Goal: Information Seeking & Learning: Check status

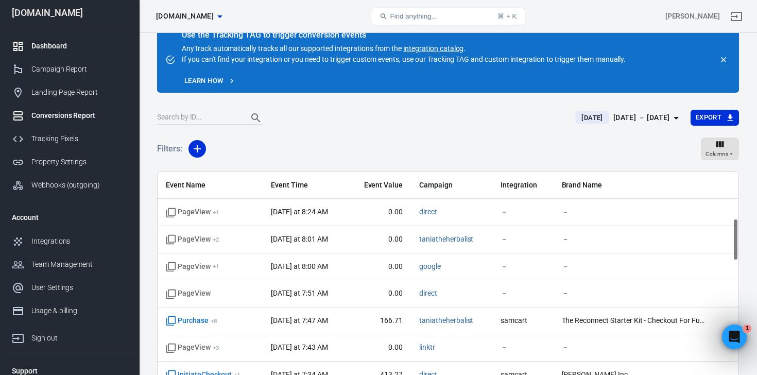
scroll to position [241, 0]
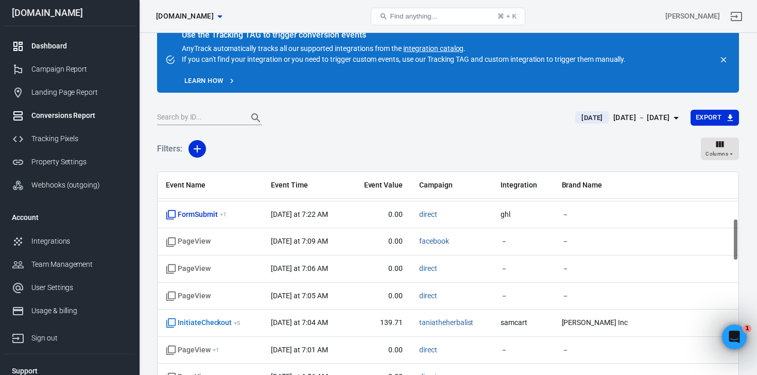
click at [44, 44] on div "Dashboard" at bounding box center [79, 46] width 96 height 11
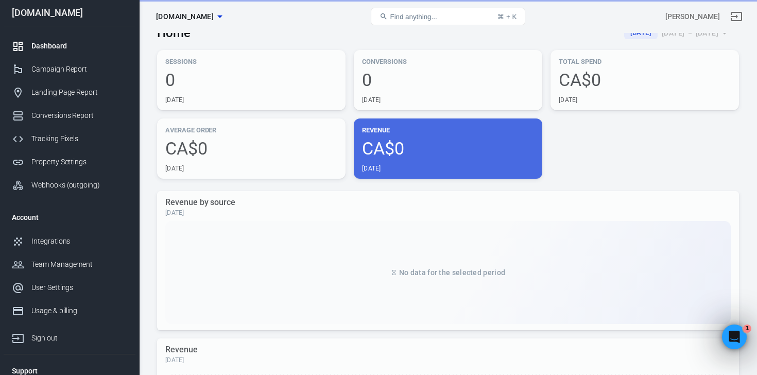
click at [44, 44] on div "Dashboard" at bounding box center [79, 46] width 96 height 11
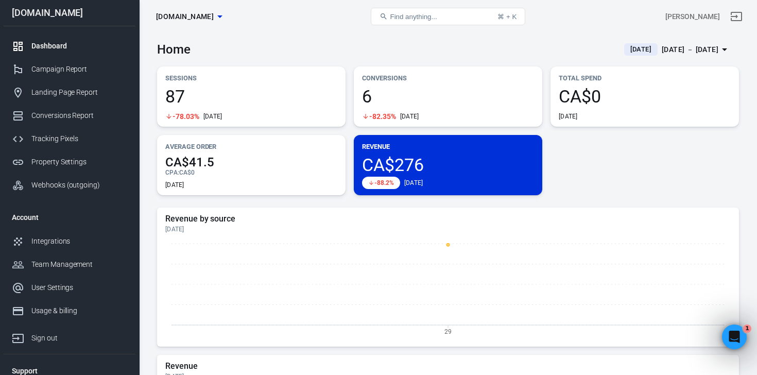
click at [406, 93] on span "6" at bounding box center [448, 97] width 172 height 18
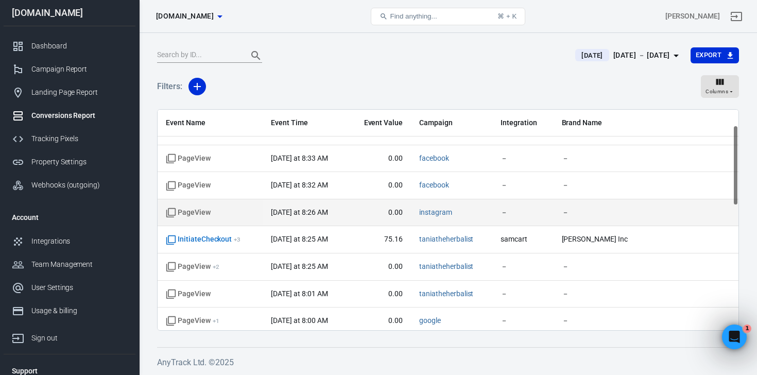
scroll to position [47, 0]
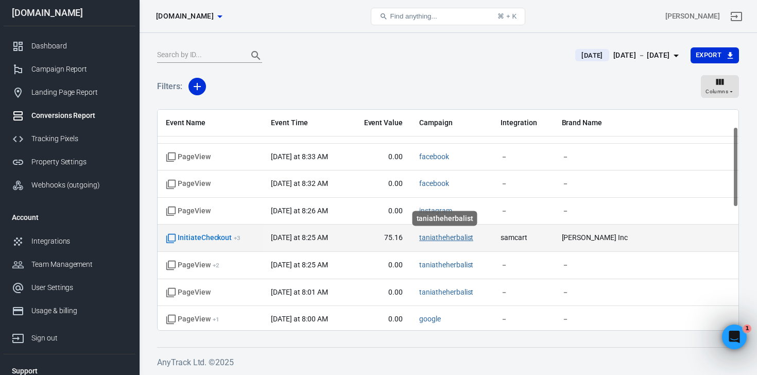
click at [435, 241] on link "taniatheherbalist" at bounding box center [446, 237] width 54 height 8
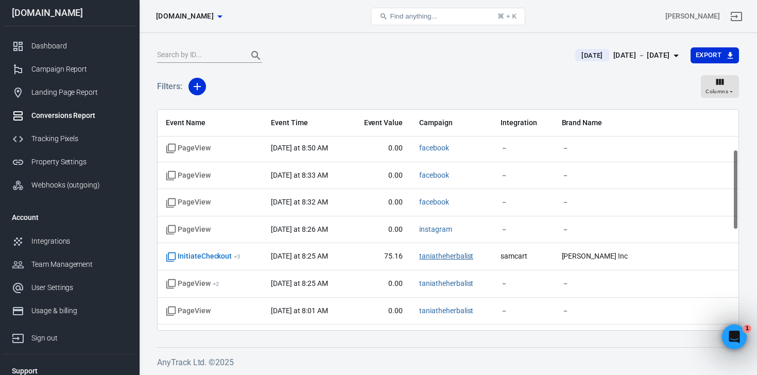
scroll to position [110, 0]
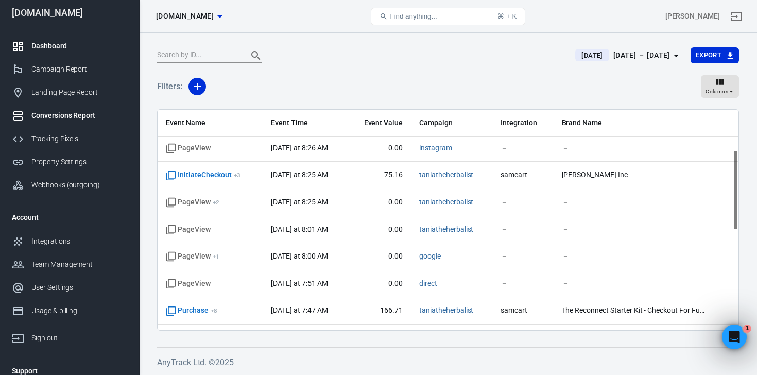
click at [77, 44] on div "Dashboard" at bounding box center [79, 46] width 96 height 11
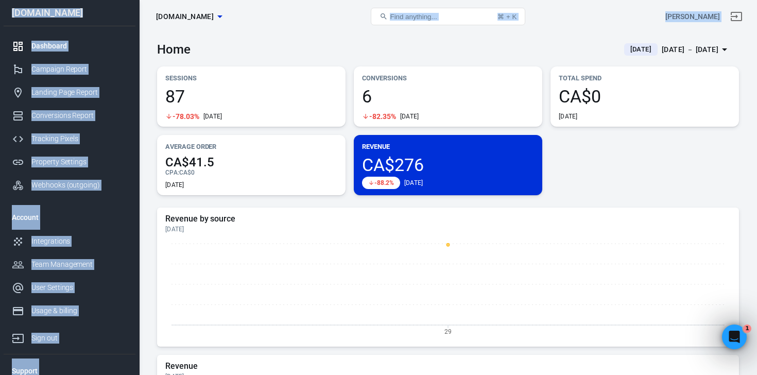
drag, startPoint x: 359, startPoint y: 4, endPoint x: 47, endPoint y: -30, distance: 313.9
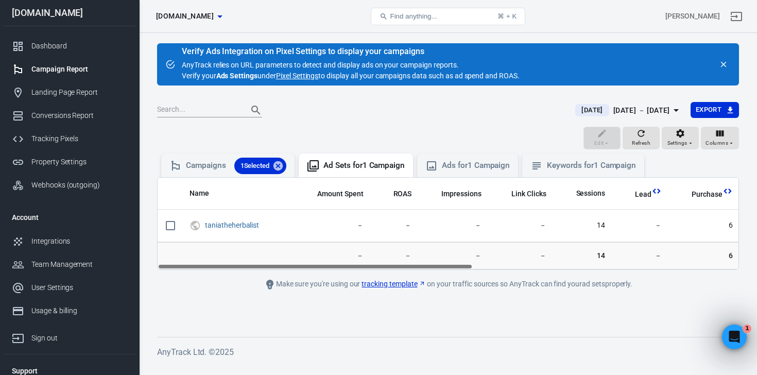
click at [48, 70] on div "Campaign Report" at bounding box center [79, 69] width 96 height 11
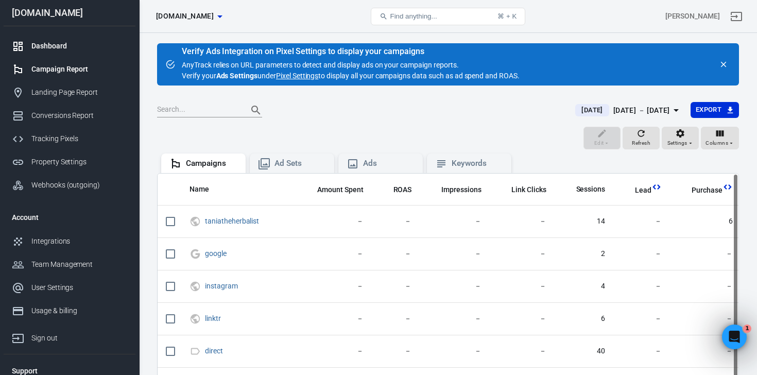
click at [67, 35] on link "Dashboard" at bounding box center [70, 45] width 132 height 23
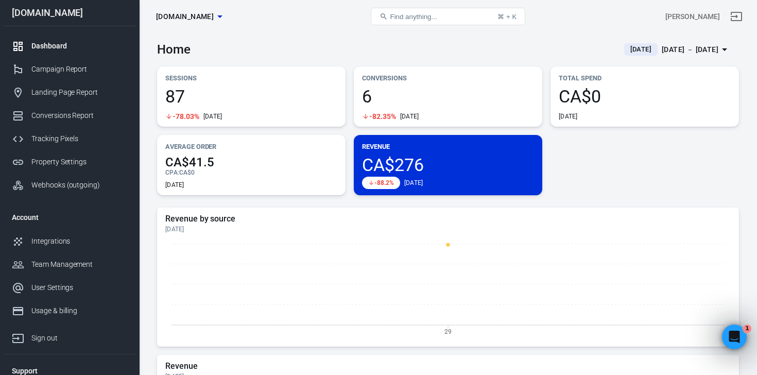
click at [678, 44] on div "[DATE] － [DATE]" at bounding box center [690, 49] width 57 height 13
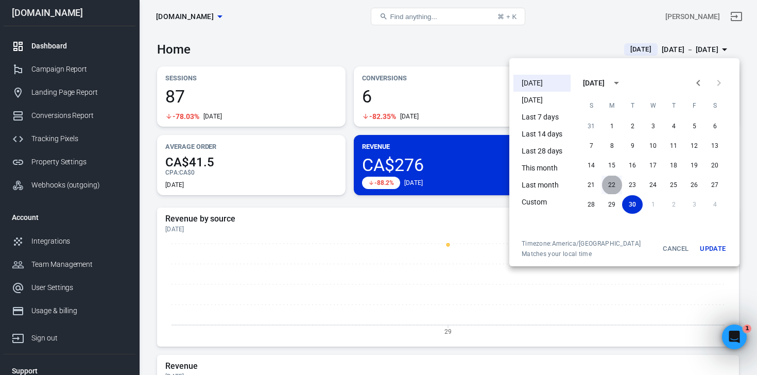
click at [609, 182] on button "22" at bounding box center [611, 185] width 21 height 19
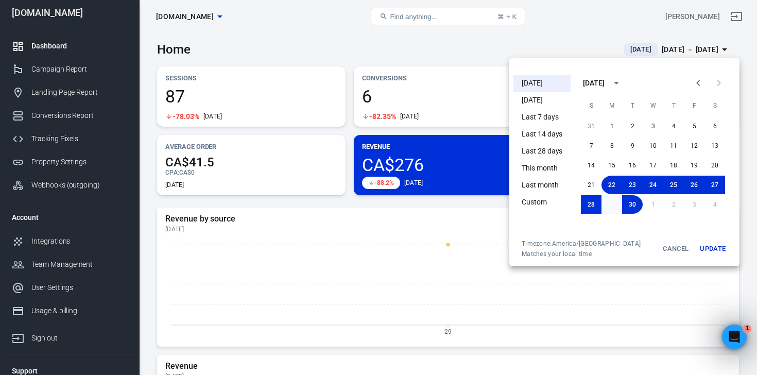
click at [610, 203] on button "29" at bounding box center [611, 204] width 21 height 19
click at [713, 247] on button "Update" at bounding box center [712, 248] width 33 height 19
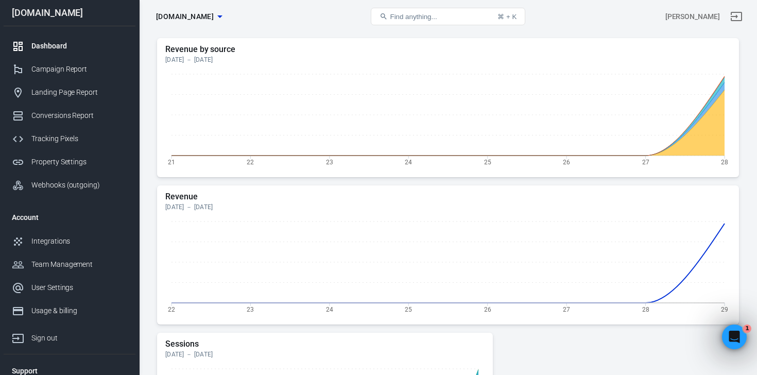
scroll to position [169, 0]
click at [51, 116] on div "Conversions Report" at bounding box center [79, 115] width 96 height 11
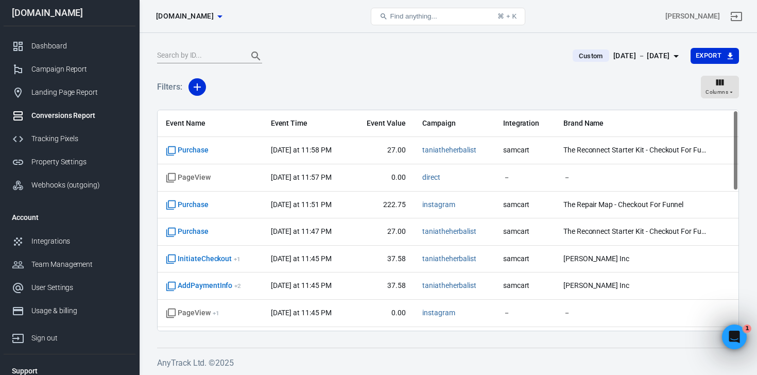
scroll to position [79, 0]
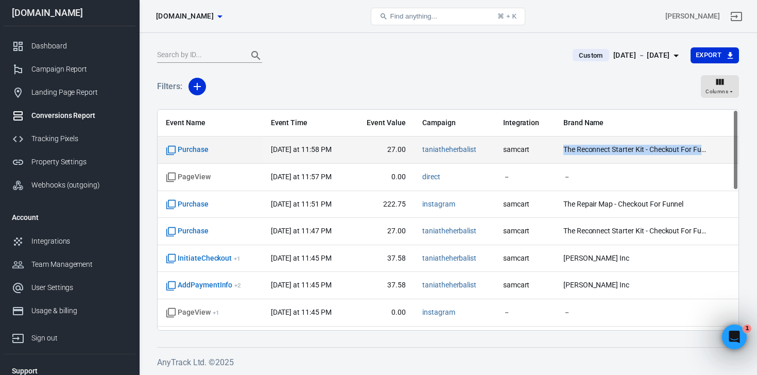
drag, startPoint x: 563, startPoint y: 151, endPoint x: 720, endPoint y: 146, distance: 157.6
click at [720, 146] on td "The Reconnect Starter Kit - Checkout For Funnel" at bounding box center [646, 149] width 183 height 27
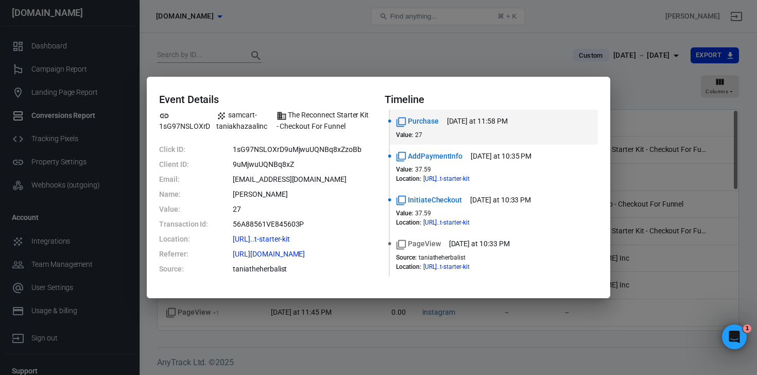
click at [646, 94] on div "Event Details 1sG97NSLOXrD samcart-taniakhazaalinc The Reconnect Starter Kit - …" at bounding box center [378, 187] width 757 height 375
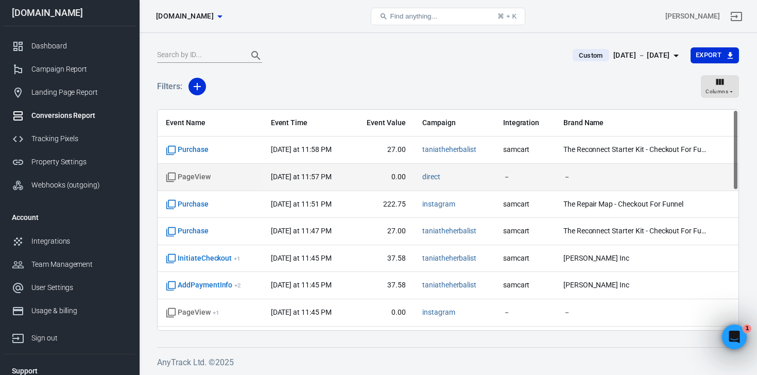
scroll to position [0, 0]
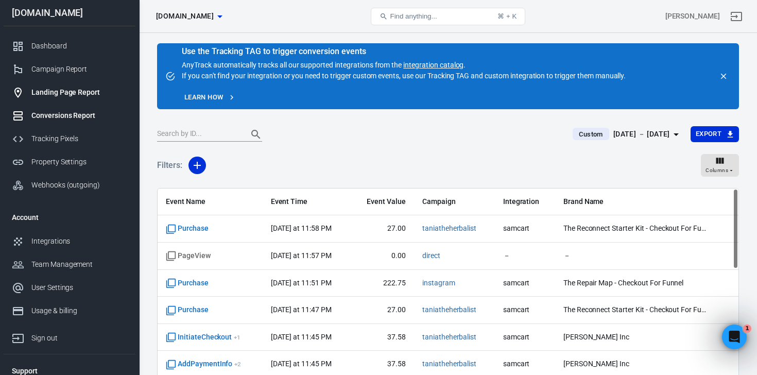
click at [41, 91] on div "Landing Page Report" at bounding box center [79, 92] width 96 height 11
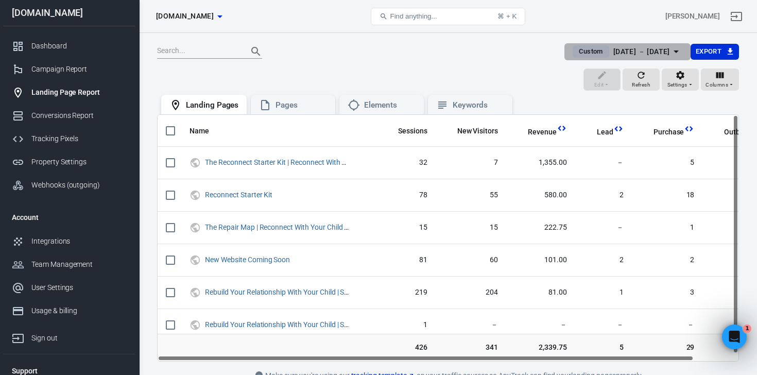
click at [655, 50] on div "[DATE] － [DATE]" at bounding box center [641, 51] width 57 height 13
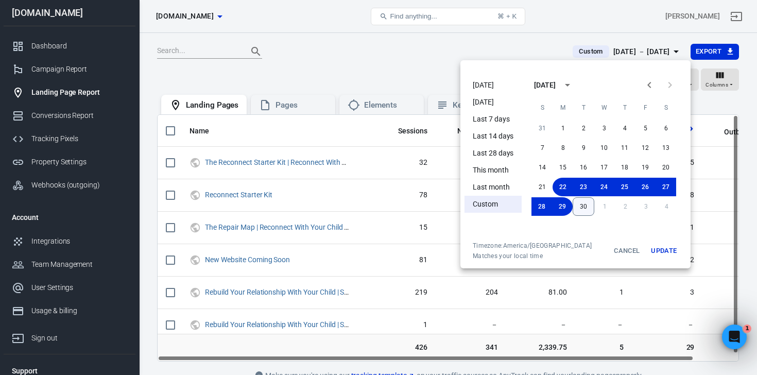
click at [582, 210] on button "30" at bounding box center [583, 206] width 22 height 19
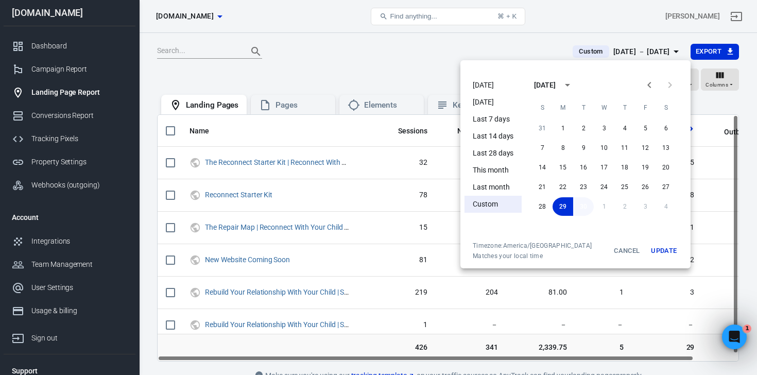
click at [582, 209] on button "30" at bounding box center [583, 206] width 21 height 19
click at [660, 254] on button "Update" at bounding box center [663, 250] width 33 height 19
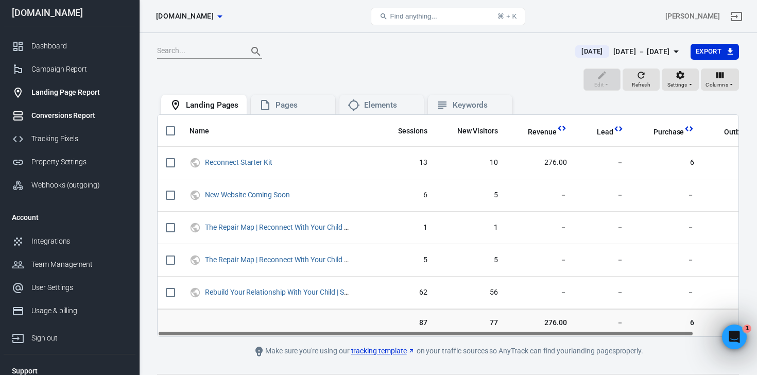
click at [75, 107] on link "Conversions Report" at bounding box center [70, 115] width 132 height 23
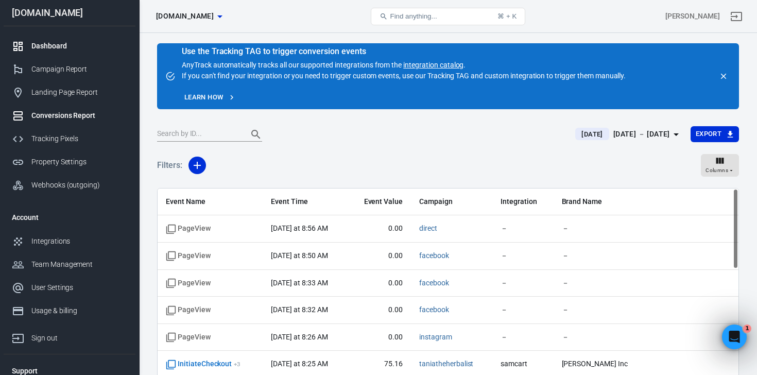
click at [69, 41] on div "Dashboard" at bounding box center [79, 46] width 96 height 11
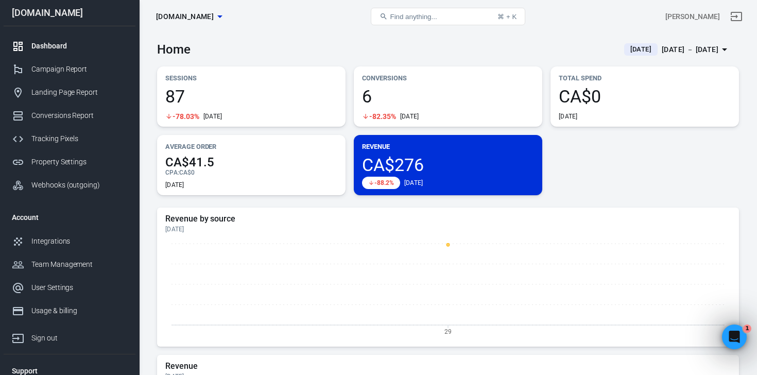
click at [374, 161] on span "CA$276" at bounding box center [448, 165] width 172 height 18
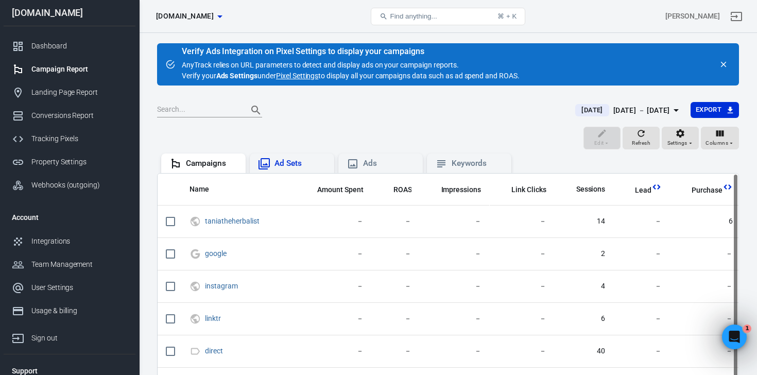
click at [301, 159] on div "Ad Sets" at bounding box center [299, 163] width 51 height 11
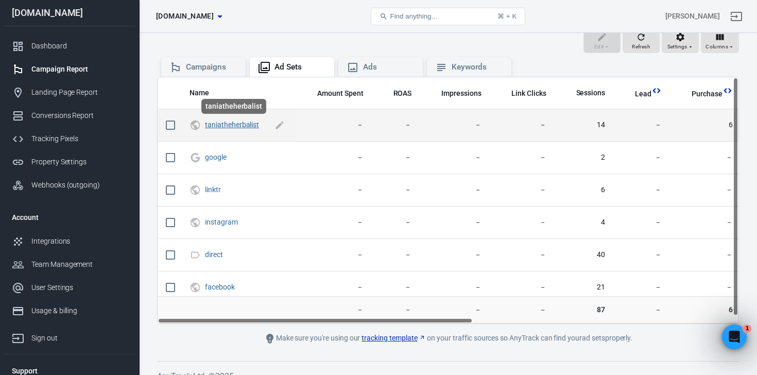
click at [250, 125] on link "taniatheherbalist" at bounding box center [232, 124] width 54 height 8
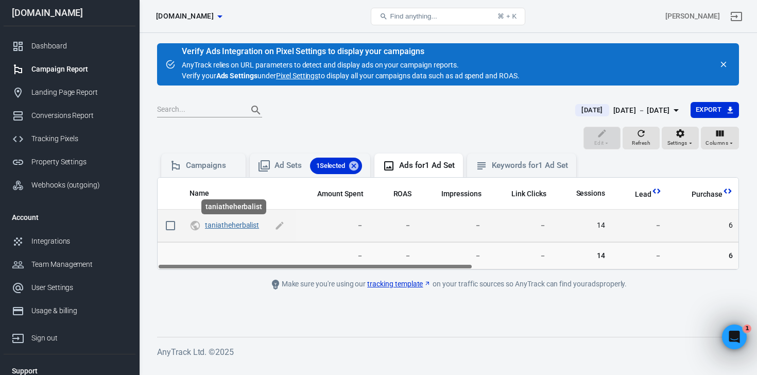
click at [246, 226] on link "taniatheherbalist" at bounding box center [232, 225] width 54 height 8
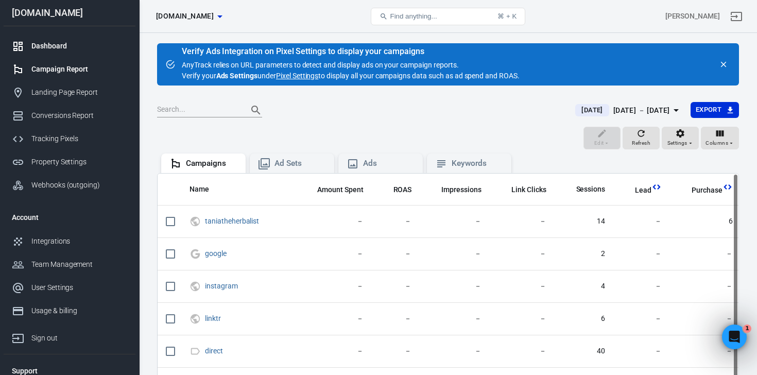
click at [53, 44] on div "Dashboard" at bounding box center [79, 46] width 96 height 11
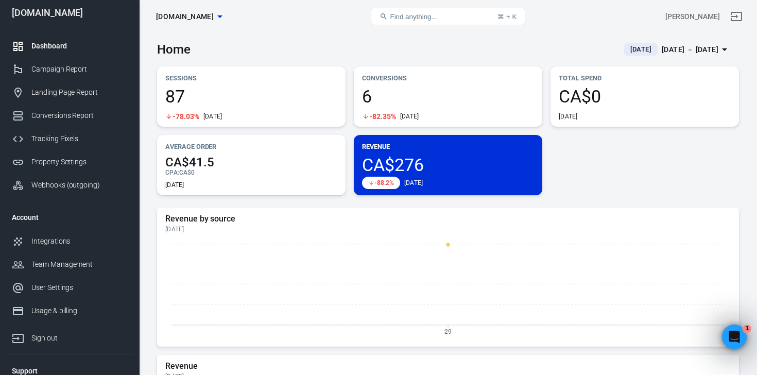
click at [222, 16] on icon "button" at bounding box center [219, 16] width 5 height 3
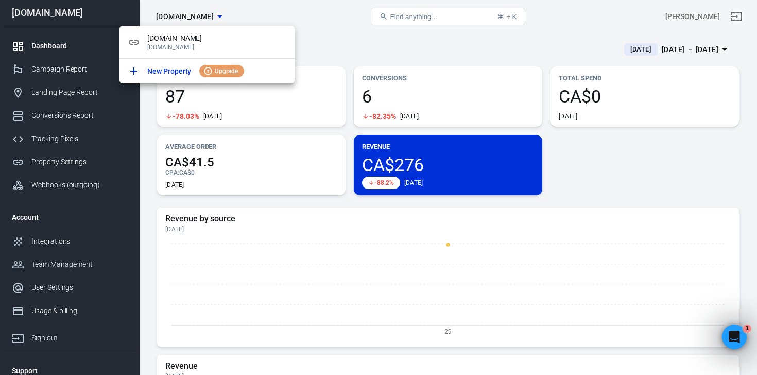
click at [350, 34] on div at bounding box center [378, 187] width 757 height 375
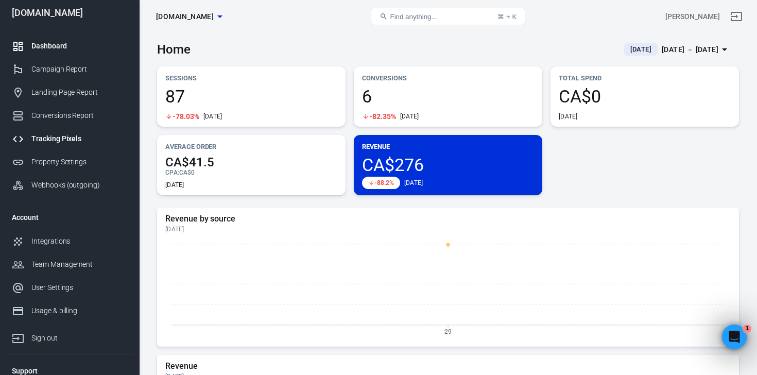
click at [62, 139] on div "Tracking Pixels" at bounding box center [79, 138] width 96 height 11
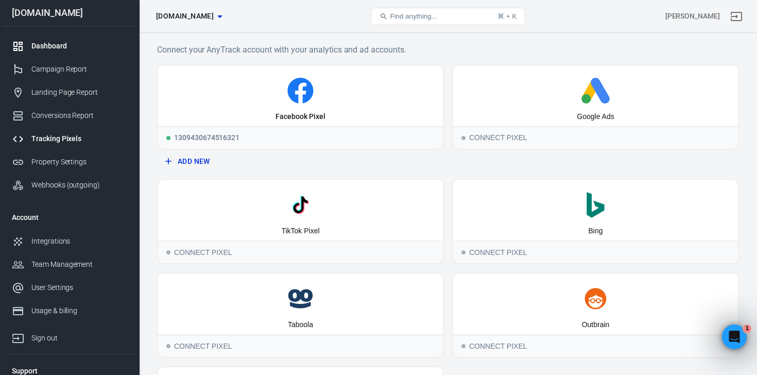
click at [39, 41] on div "Dashboard" at bounding box center [79, 46] width 96 height 11
